Goal: Transaction & Acquisition: Purchase product/service

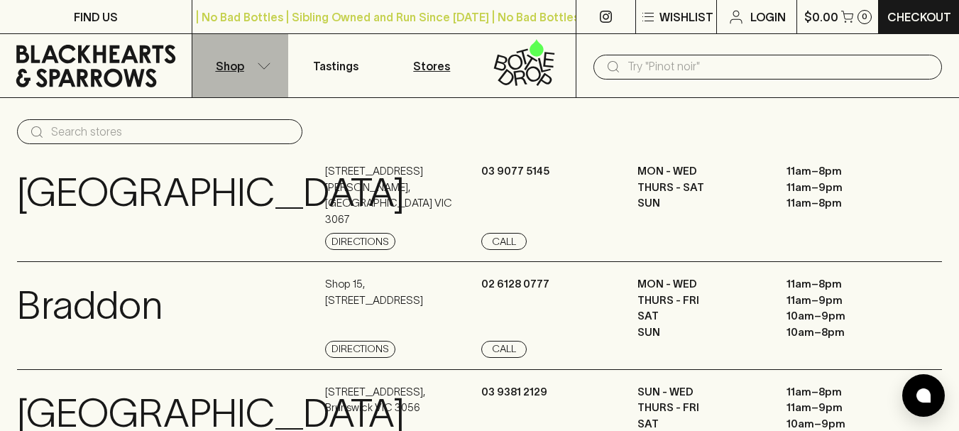
click at [236, 62] on p "Shop" at bounding box center [230, 65] width 28 height 17
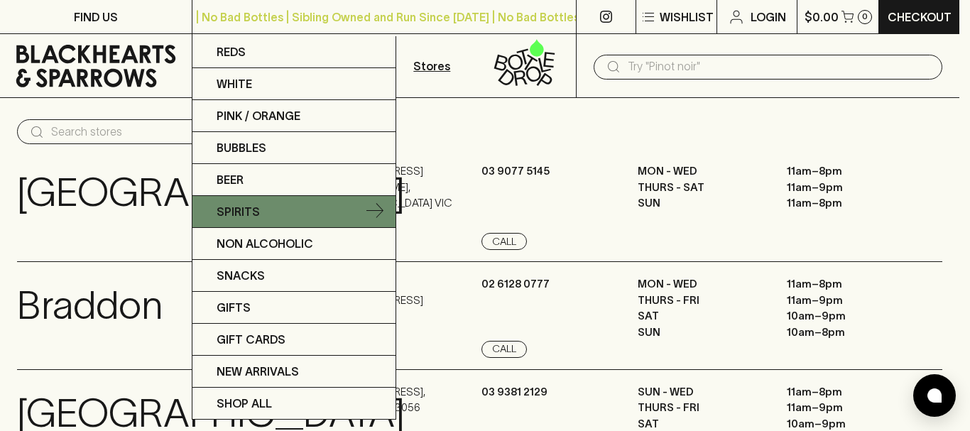
click at [239, 204] on p "Spirits" at bounding box center [238, 211] width 43 height 17
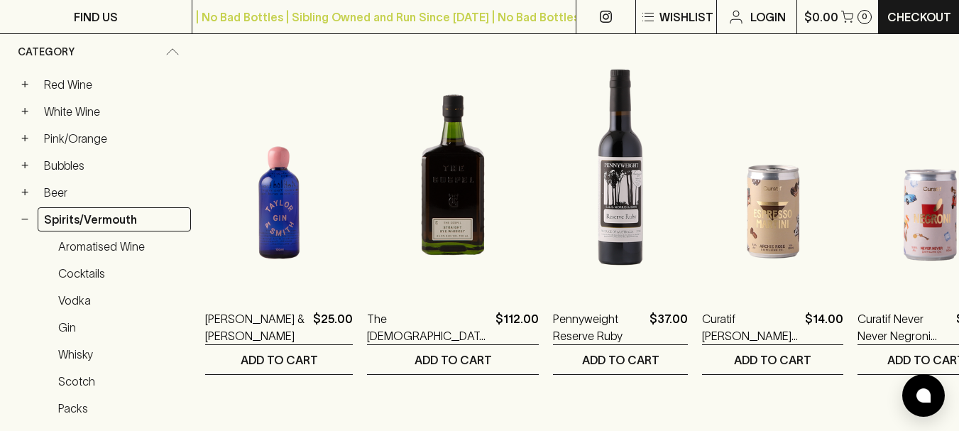
scroll to position [245, 0]
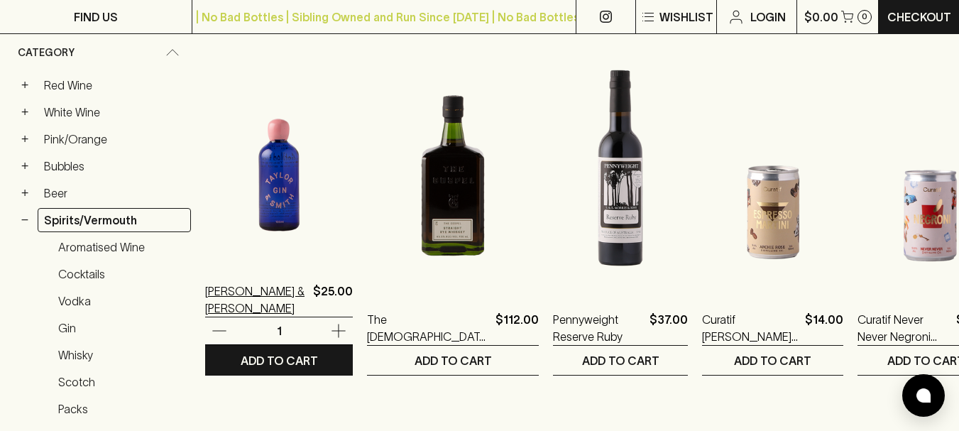
click at [263, 289] on p "[PERSON_NAME] & [PERSON_NAME]" at bounding box center [256, 300] width 102 height 34
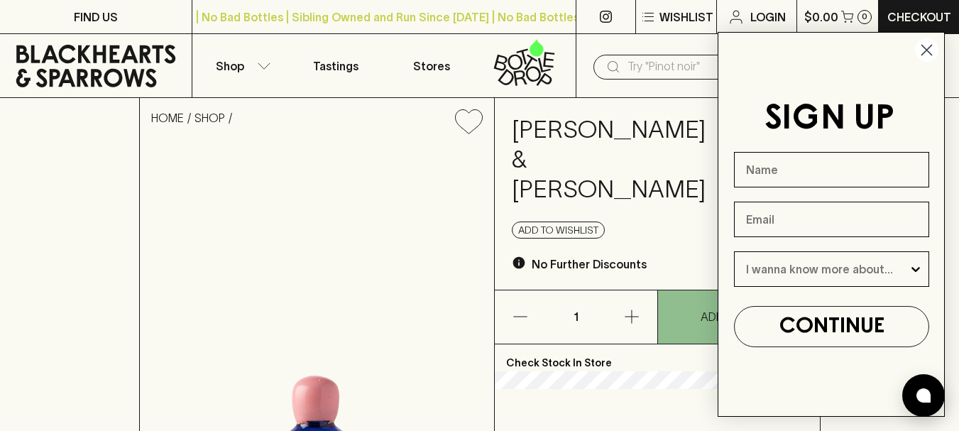
click at [921, 57] on circle "Close dialog" at bounding box center [926, 49] width 23 height 23
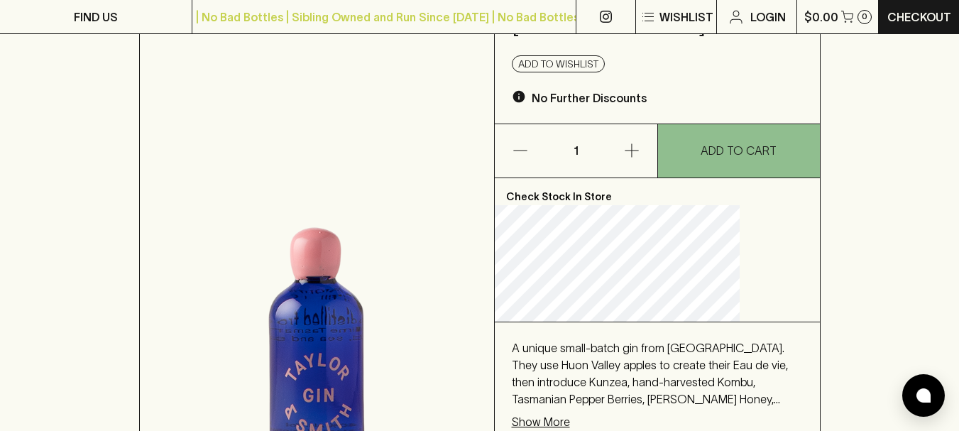
scroll to position [165, 0]
click at [567, 414] on p "Show More" at bounding box center [541, 422] width 58 height 17
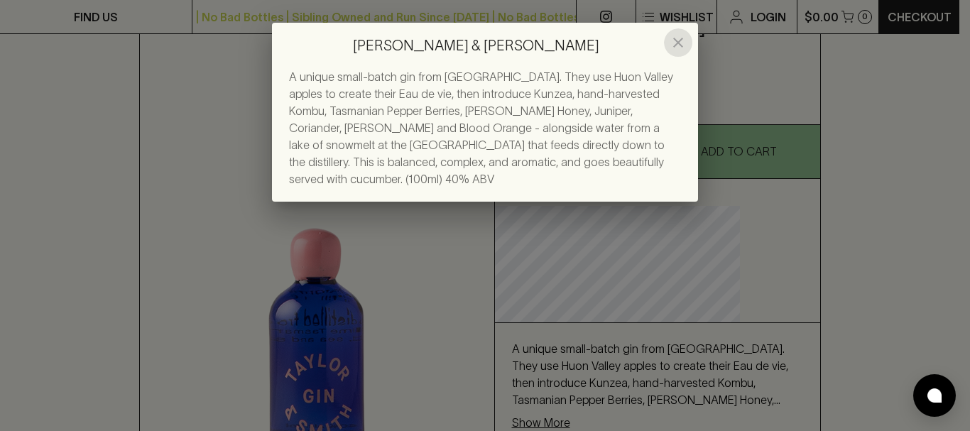
click at [676, 40] on icon "close" at bounding box center [678, 43] width 10 height 10
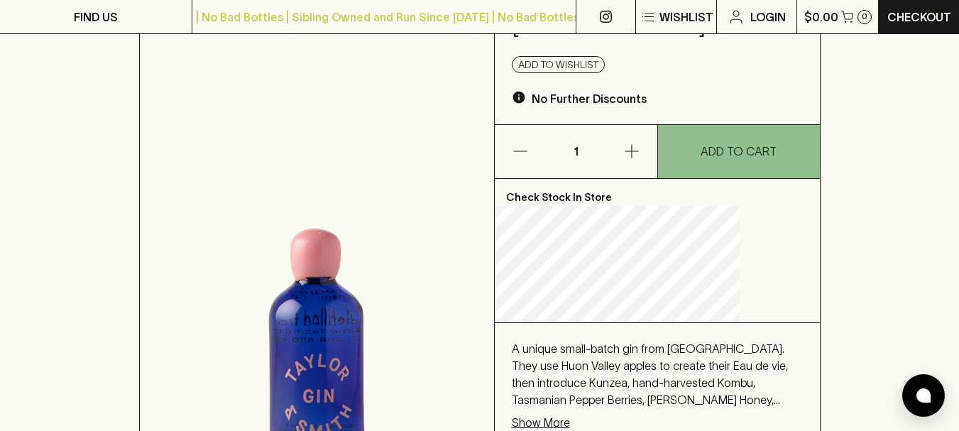
scroll to position [0, 0]
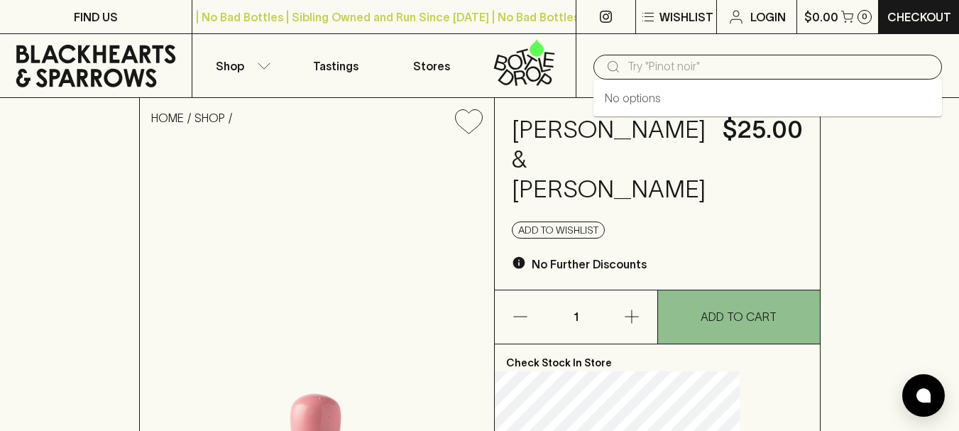
click at [653, 67] on input "text" at bounding box center [779, 66] width 303 height 23
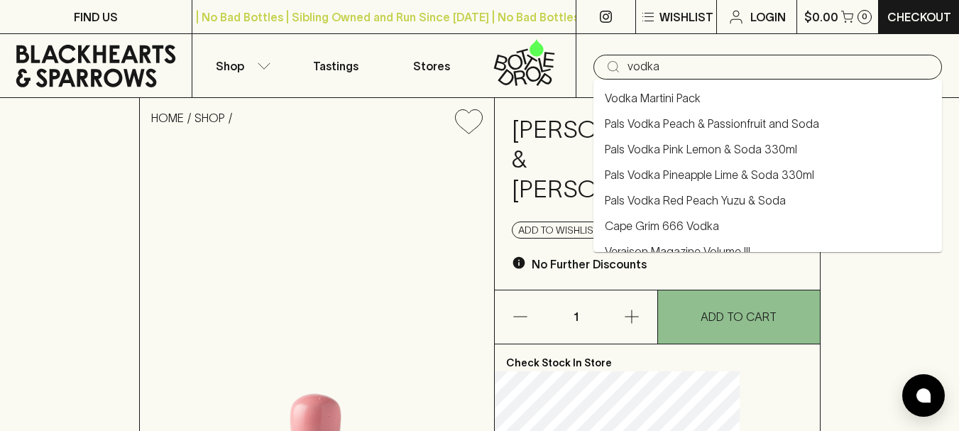
type input "vodka"
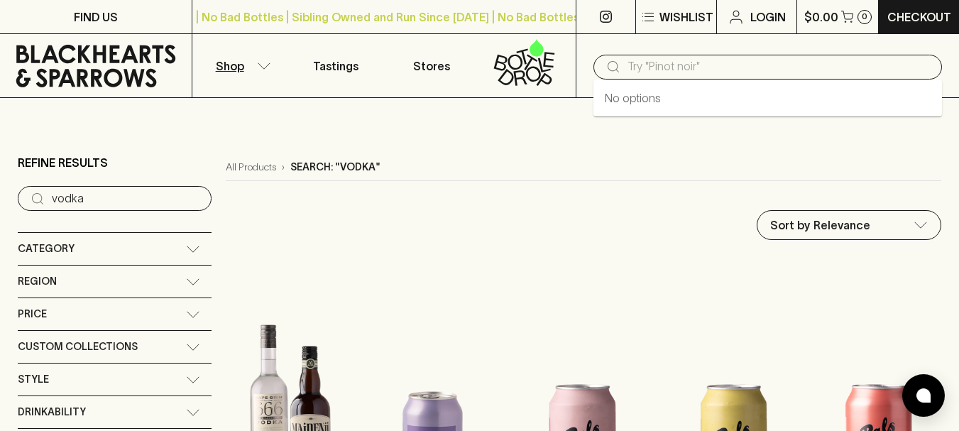
click at [703, 64] on input "text" at bounding box center [779, 66] width 303 height 23
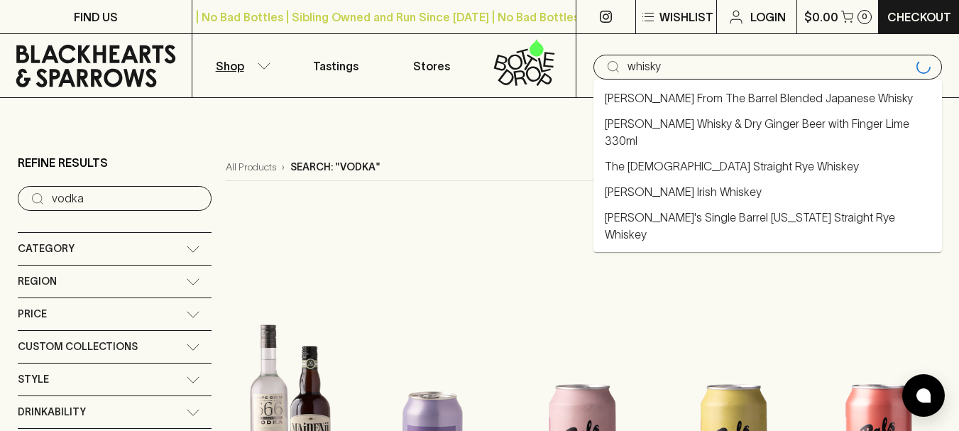
type input "whisky"
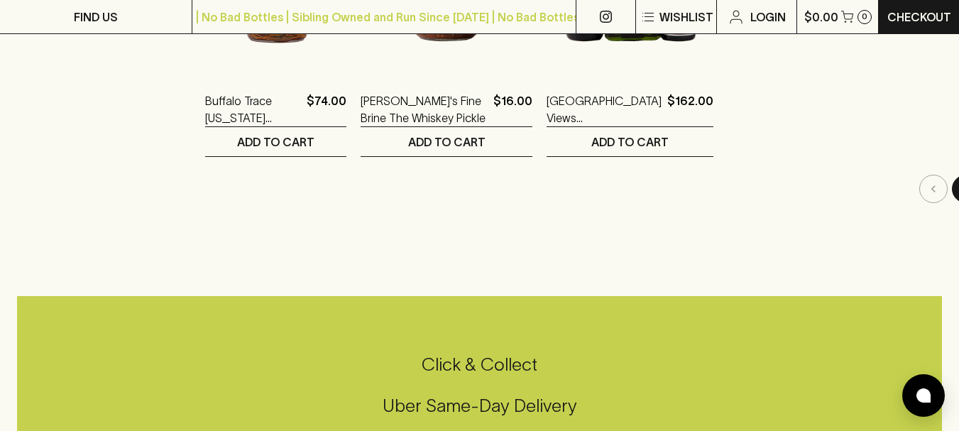
scroll to position [1599, 0]
